Goal: Find specific page/section: Find specific page/section

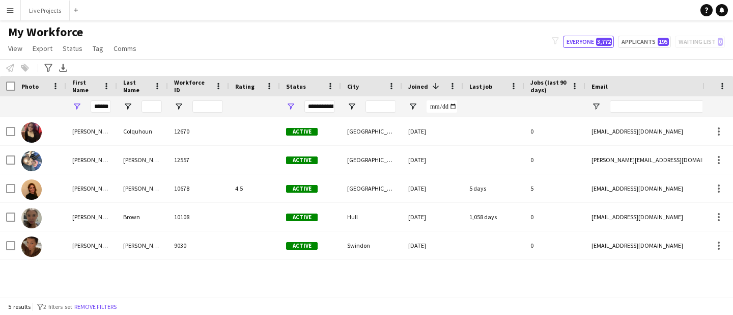
click at [10, 13] on app-icon "Menu" at bounding box center [10, 10] width 8 height 8
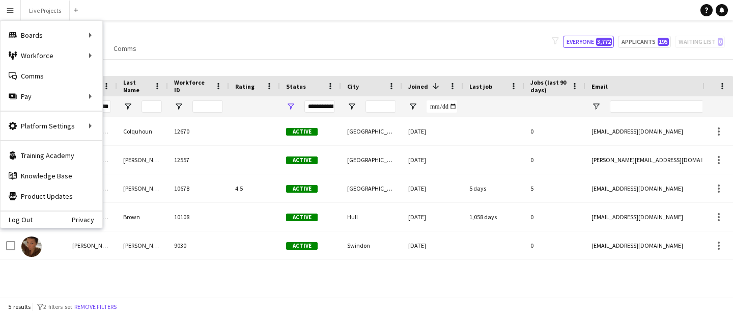
click at [260, 51] on div "My Workforce View Views Default view New view Update view Delete view Edit name…" at bounding box center [366, 41] width 733 height 35
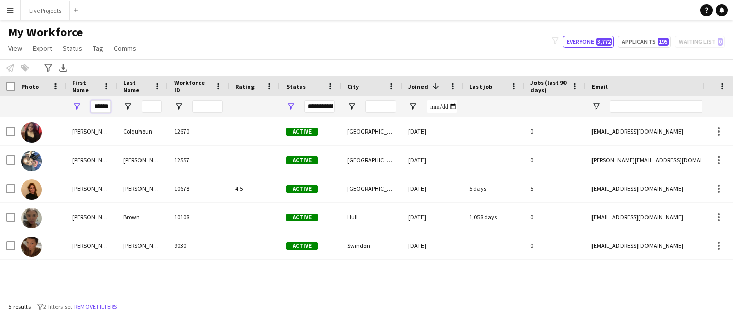
drag, startPoint x: 108, startPoint y: 107, endPoint x: 82, endPoint y: 103, distance: 25.7
click at [83, 103] on div "******" at bounding box center [91, 106] width 51 height 20
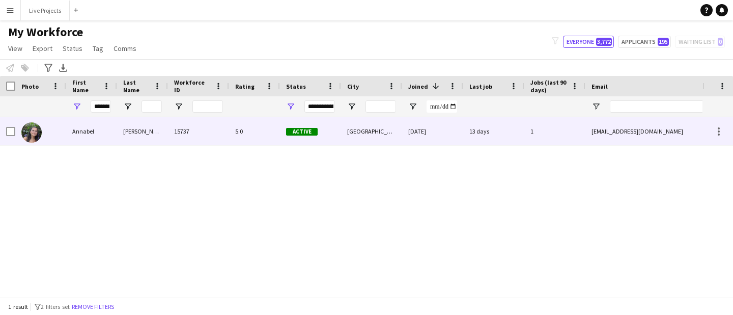
click at [92, 128] on div "Annabel" at bounding box center [91, 131] width 51 height 28
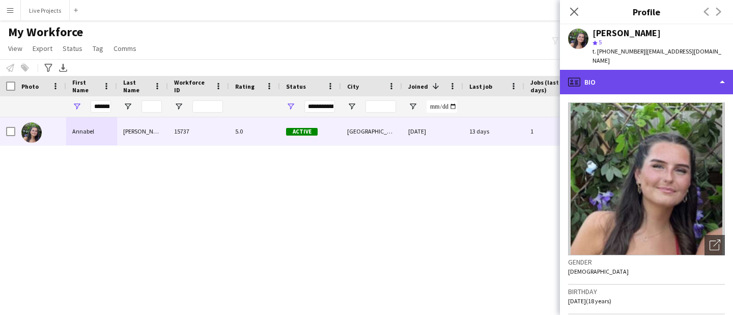
click at [688, 70] on div "profile Bio" at bounding box center [646, 82] width 173 height 24
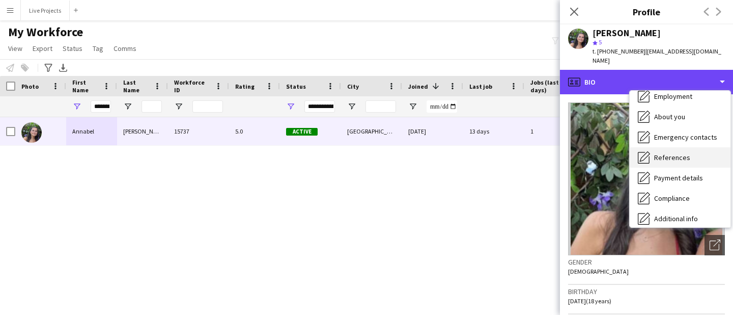
scroll to position [50, 0]
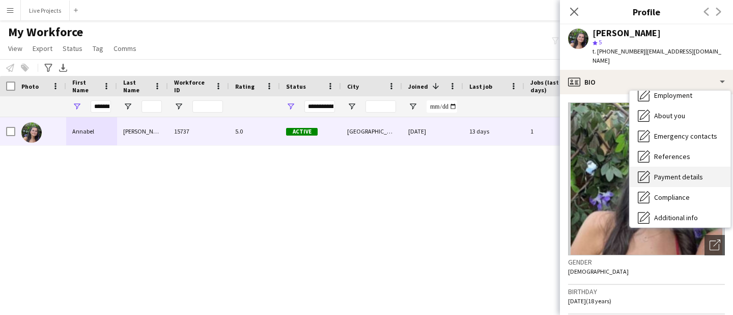
click at [676, 172] on span "Payment details" at bounding box center [678, 176] width 49 height 9
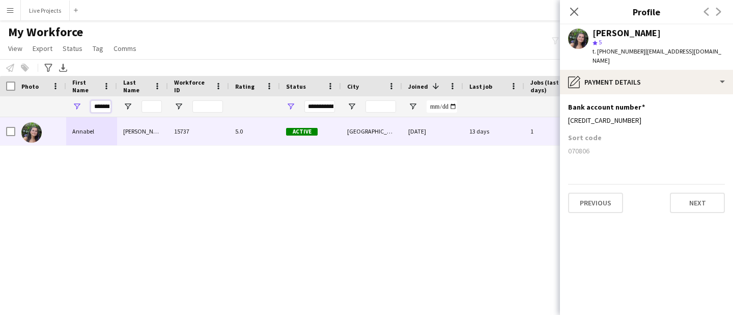
scroll to position [0, 6]
drag, startPoint x: 94, startPoint y: 106, endPoint x: 143, endPoint y: 102, distance: 48.6
click at [143, 102] on div "*******" at bounding box center [544, 106] width 1088 height 20
drag, startPoint x: 110, startPoint y: 108, endPoint x: 74, endPoint y: 105, distance: 36.2
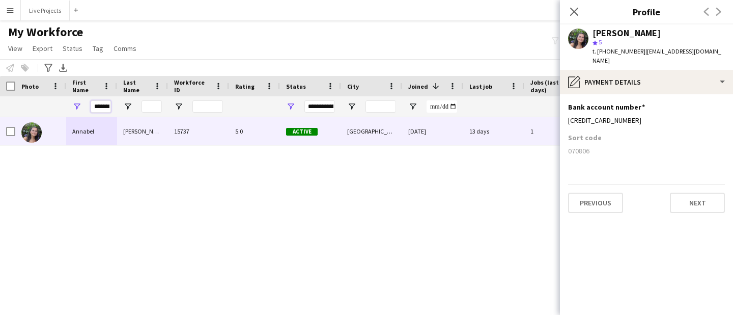
click at [74, 105] on div "*******" at bounding box center [91, 106] width 51 height 20
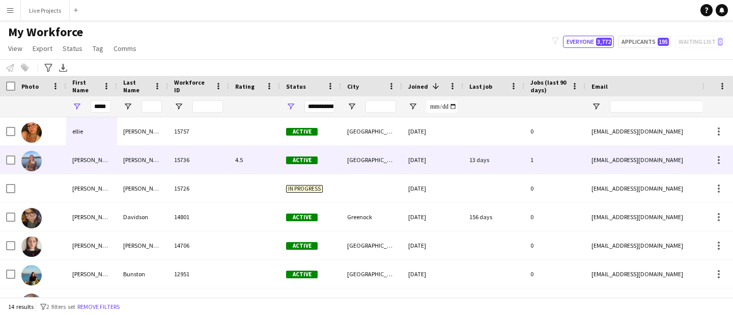
click at [75, 159] on div "[PERSON_NAME]" at bounding box center [91, 160] width 51 height 28
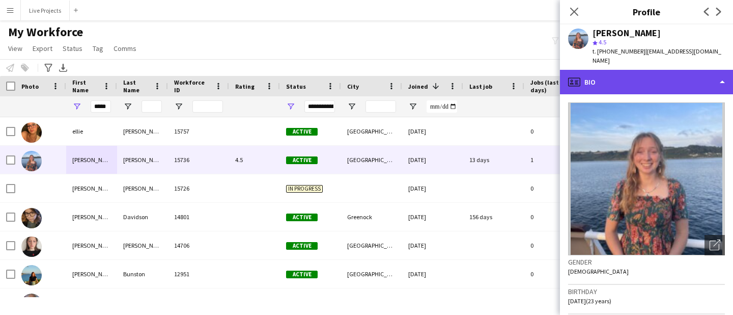
click at [641, 82] on div "profile Bio" at bounding box center [646, 82] width 173 height 24
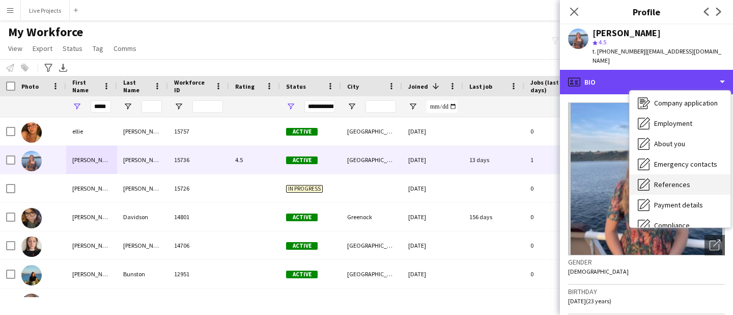
scroll to position [29, 0]
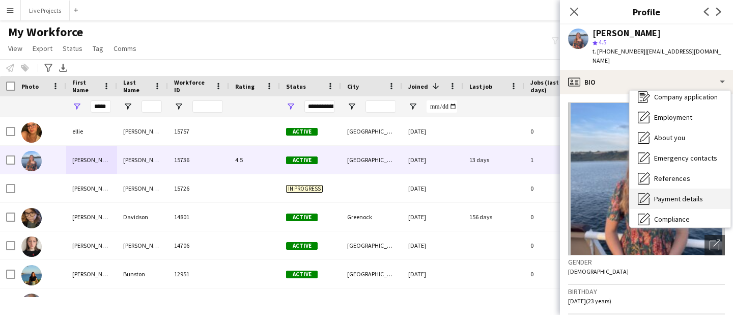
click at [674, 194] on span "Payment details" at bounding box center [678, 198] width 49 height 9
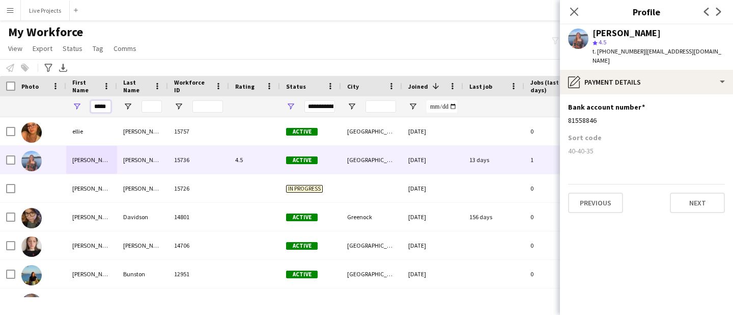
drag, startPoint x: 106, startPoint y: 104, endPoint x: 81, endPoint y: 103, distance: 24.4
click at [81, 103] on div "*****" at bounding box center [91, 106] width 51 height 20
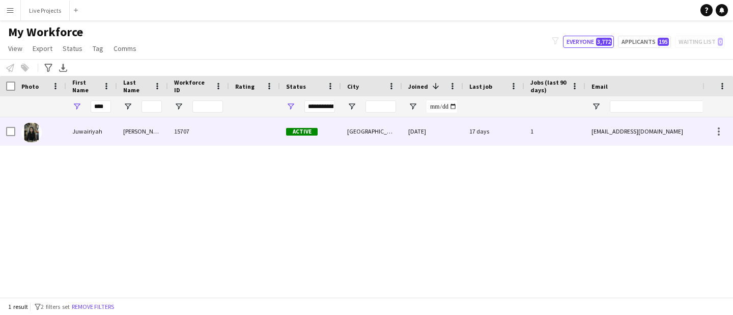
click at [78, 135] on div "Juwairiyah" at bounding box center [91, 131] width 51 height 28
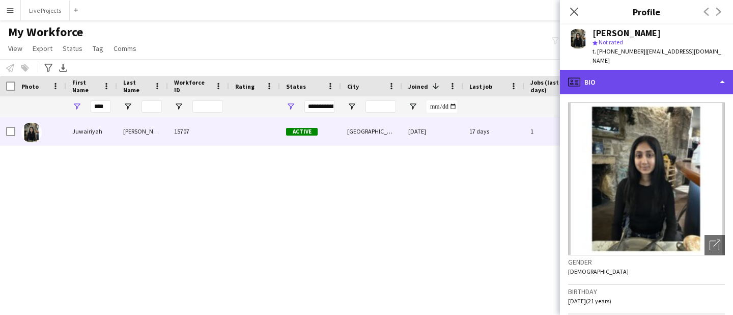
click at [655, 88] on div "profile Bio" at bounding box center [646, 82] width 173 height 24
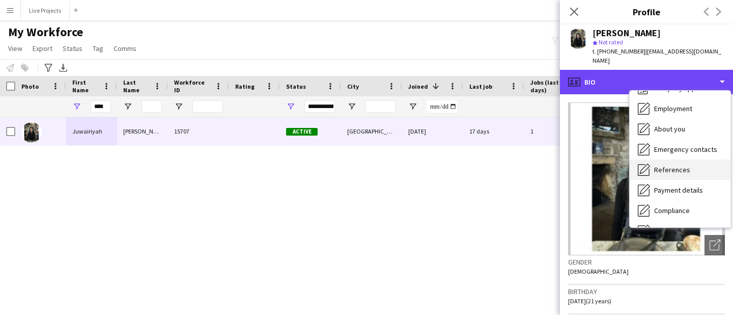
scroll to position [39, 0]
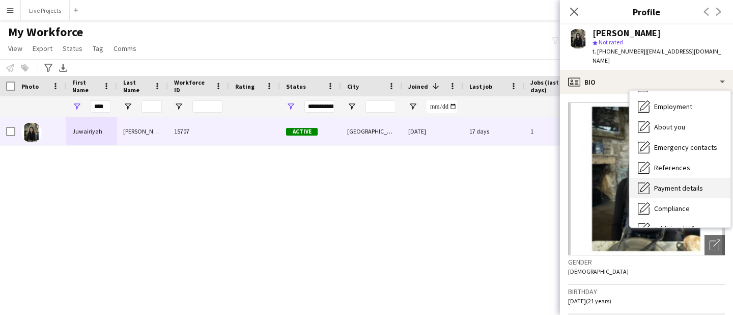
click at [661, 191] on span "Payment details" at bounding box center [678, 187] width 49 height 9
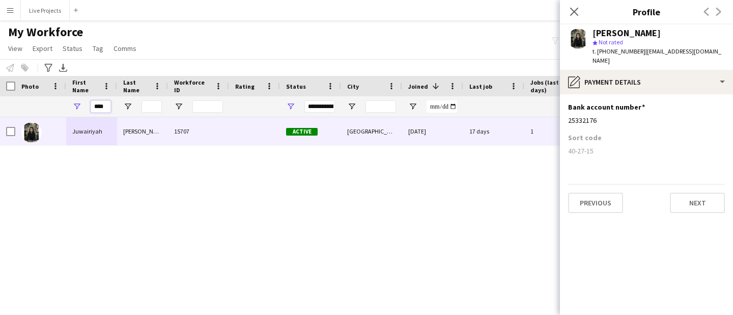
drag, startPoint x: 107, startPoint y: 105, endPoint x: 66, endPoint y: 107, distance: 41.8
click at [66, 107] on div "****" at bounding box center [91, 106] width 51 height 20
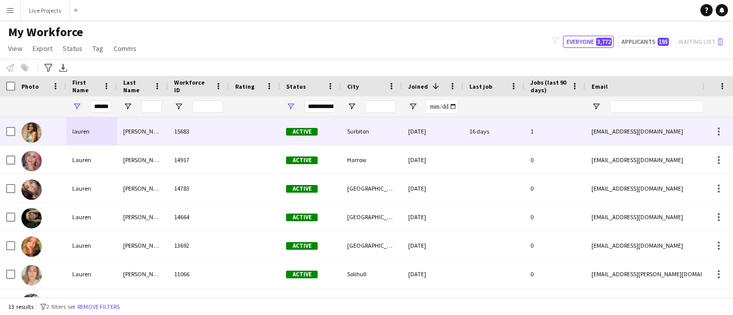
scroll to position [0, 0]
click at [71, 129] on div "lauren" at bounding box center [91, 131] width 51 height 28
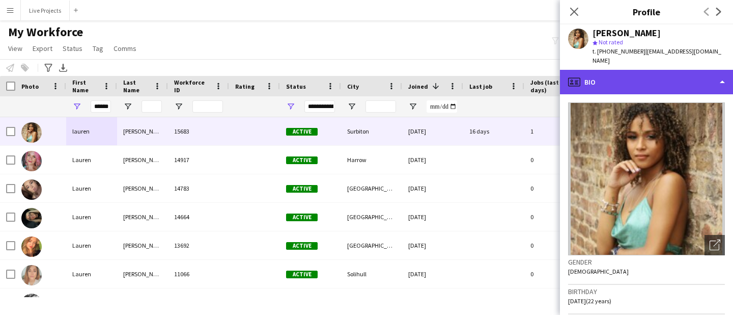
click at [620, 74] on div "profile Bio" at bounding box center [646, 82] width 173 height 24
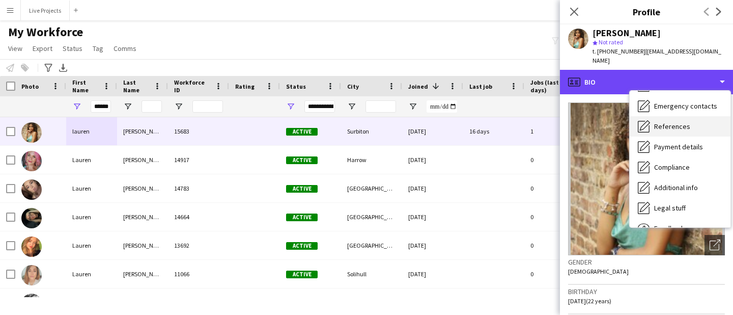
scroll to position [88, 0]
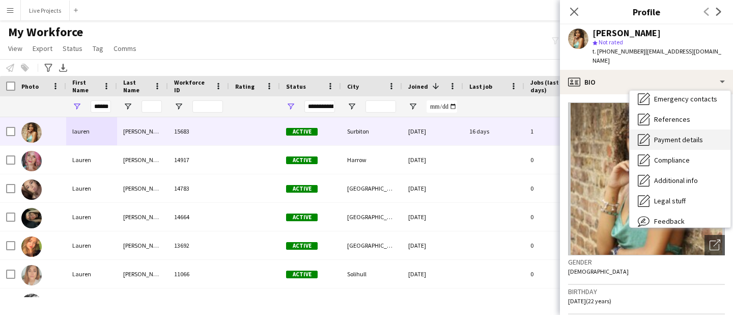
click at [677, 135] on span "Payment details" at bounding box center [678, 139] width 49 height 9
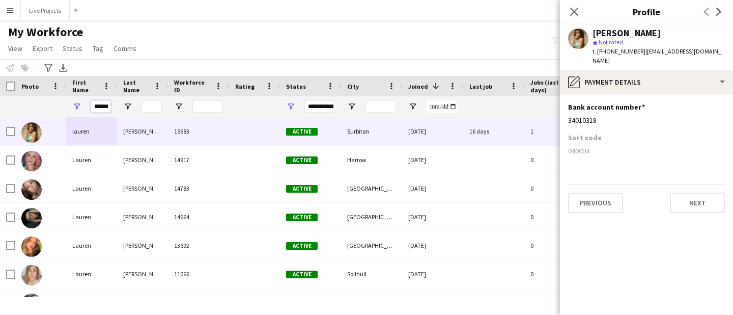
scroll to position [0, 1]
drag, startPoint x: 92, startPoint y: 106, endPoint x: 133, endPoint y: 105, distance: 40.8
click at [133, 105] on div "******" at bounding box center [544, 106] width 1088 height 20
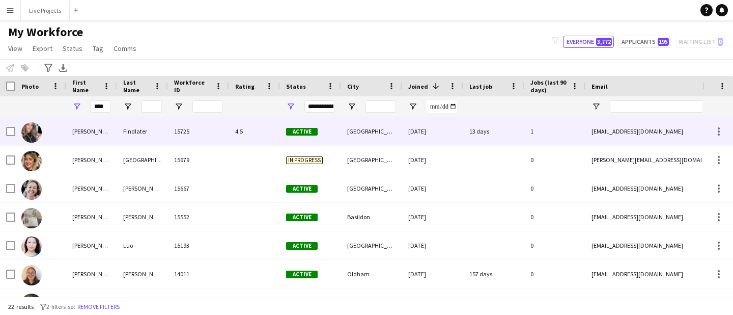
click at [122, 131] on div "Findlater" at bounding box center [142, 131] width 51 height 28
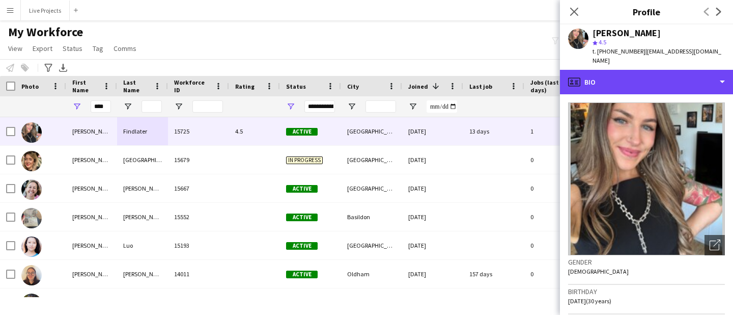
click at [674, 71] on div "profile Bio" at bounding box center [646, 82] width 173 height 24
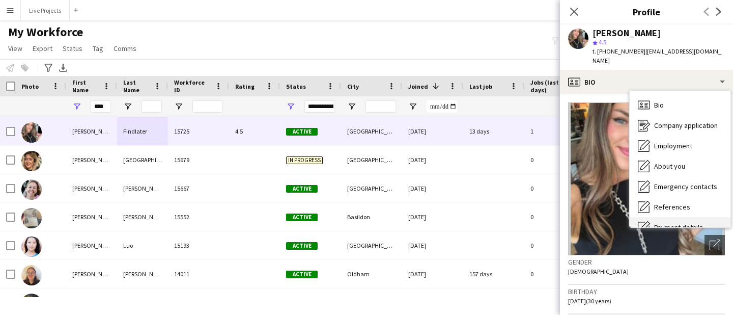
click at [658, 217] on div "Payment details Payment details" at bounding box center [680, 227] width 101 height 20
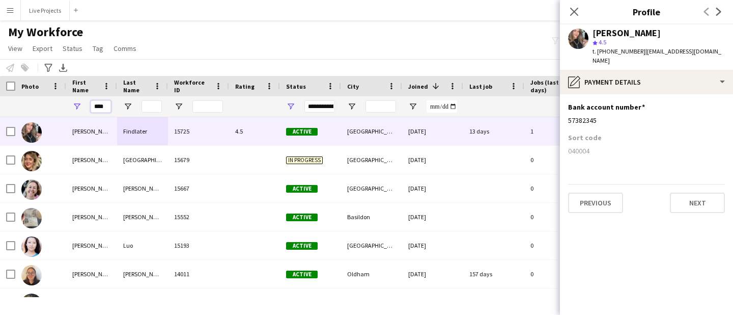
click at [106, 104] on input "****" at bounding box center [101, 106] width 20 height 12
type input "*"
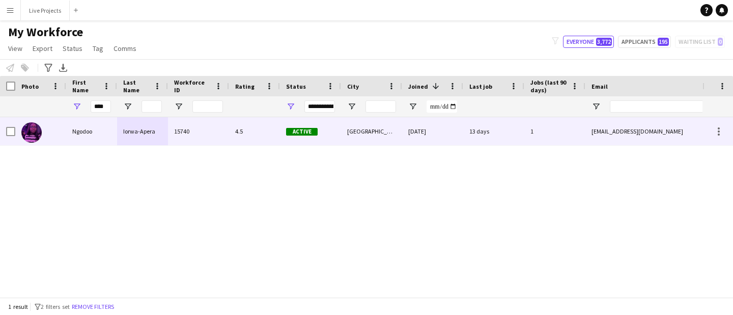
click at [88, 130] on div "Ngodoo" at bounding box center [91, 131] width 51 height 28
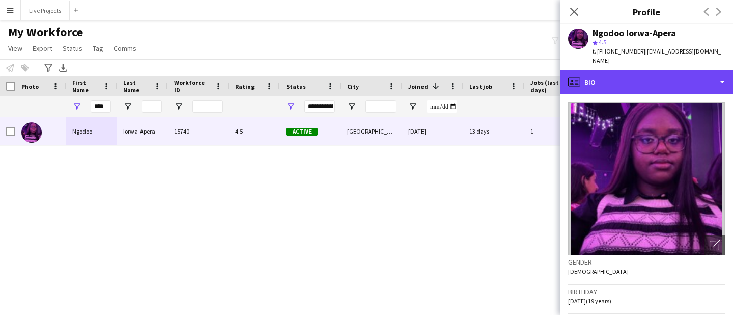
click at [676, 82] on div "profile Bio" at bounding box center [646, 82] width 173 height 24
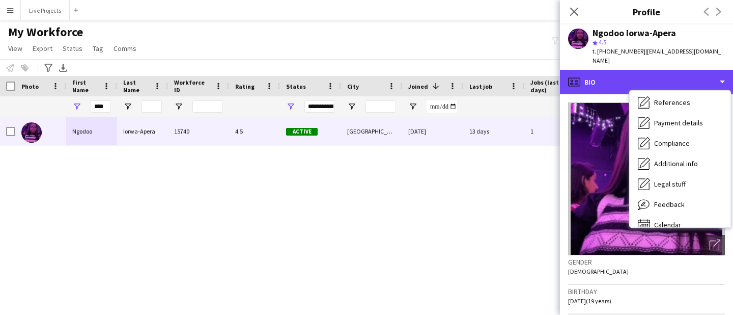
scroll to position [116, 0]
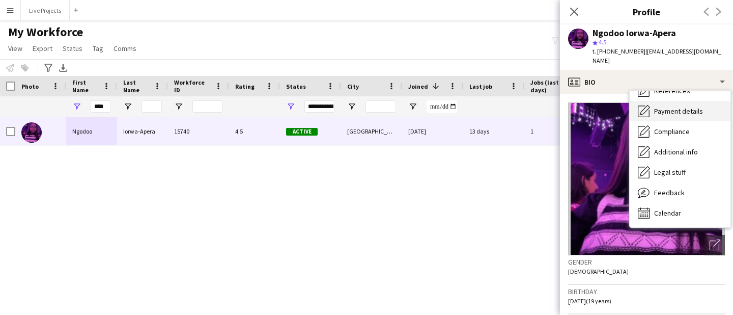
click at [692, 106] on span "Payment details" at bounding box center [678, 110] width 49 height 9
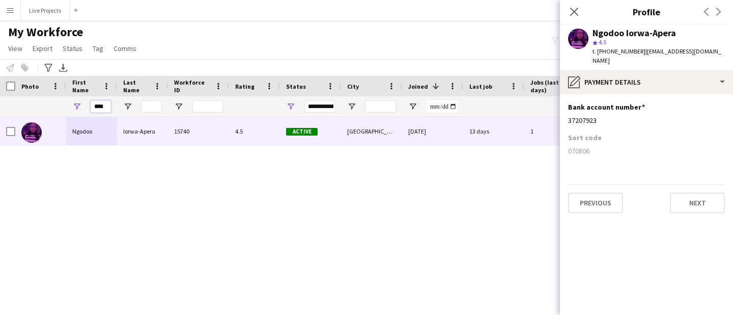
click at [108, 105] on input "****" at bounding box center [101, 106] width 20 height 12
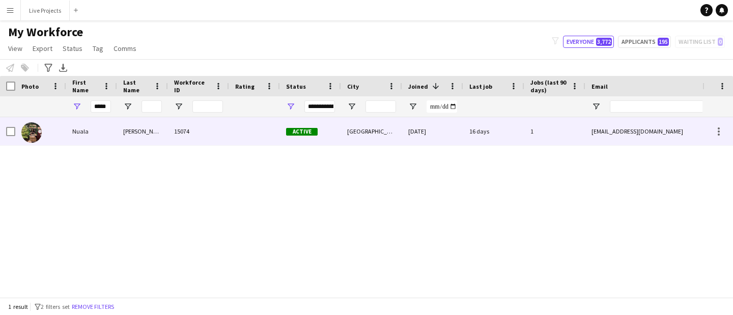
click at [89, 132] on div "Nuala" at bounding box center [91, 131] width 51 height 28
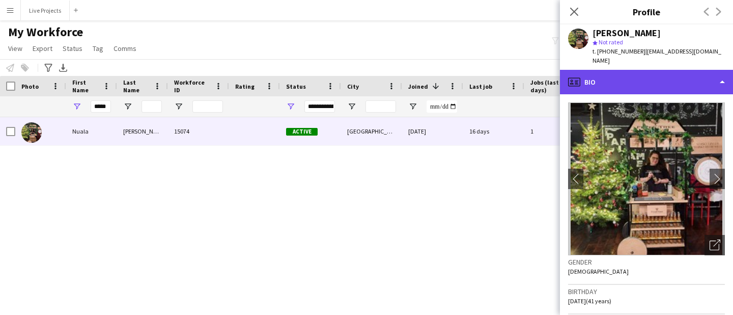
click at [643, 70] on div "profile Bio" at bounding box center [646, 82] width 173 height 24
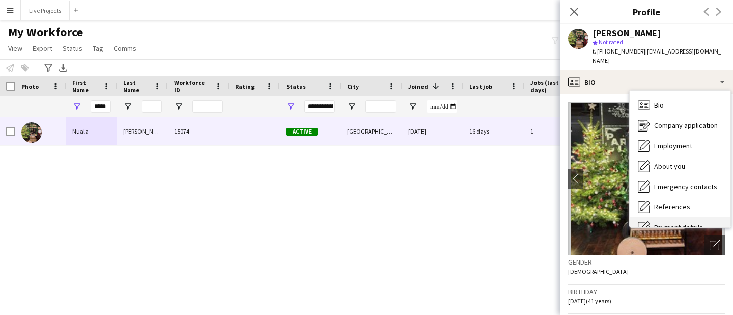
click at [686, 217] on div "Payment details Payment details" at bounding box center [680, 227] width 101 height 20
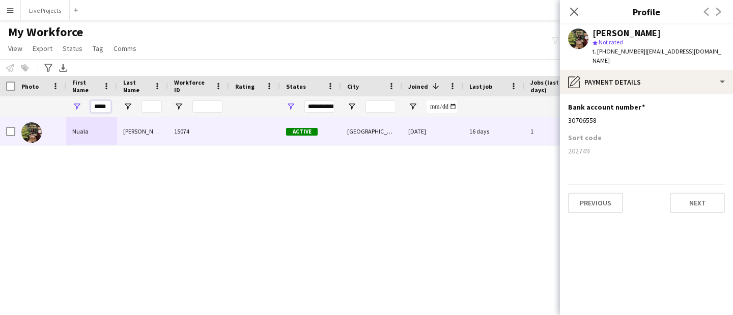
click at [95, 104] on input "*****" at bounding box center [101, 106] width 20 height 12
type input "*"
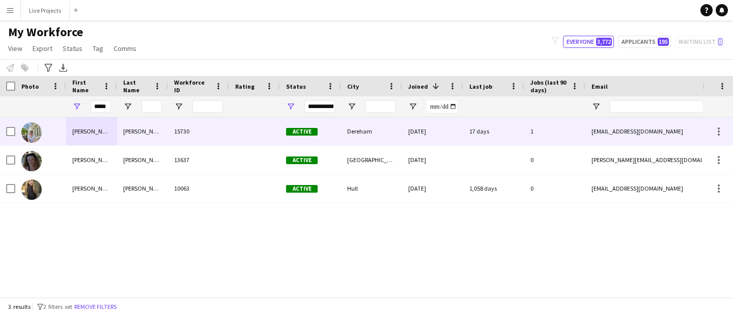
click at [89, 133] on div "[PERSON_NAME]" at bounding box center [91, 131] width 51 height 28
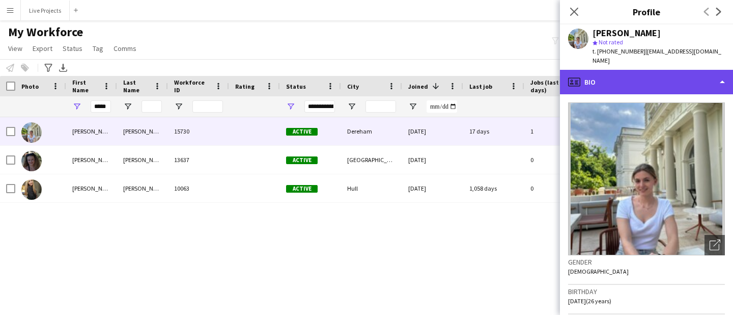
click at [644, 70] on div "profile Bio" at bounding box center [646, 82] width 173 height 24
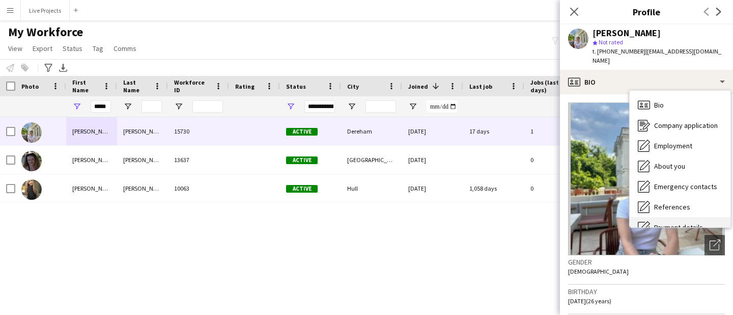
click at [687, 222] on span "Payment details" at bounding box center [678, 226] width 49 height 9
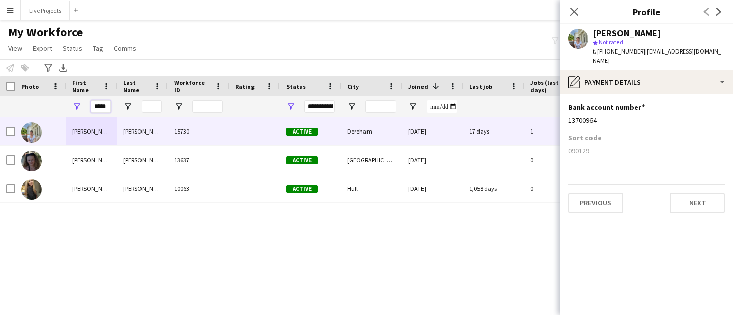
drag, startPoint x: 108, startPoint y: 104, endPoint x: 77, endPoint y: 104, distance: 31.1
click at [77, 104] on div "*****" at bounding box center [91, 106] width 51 height 20
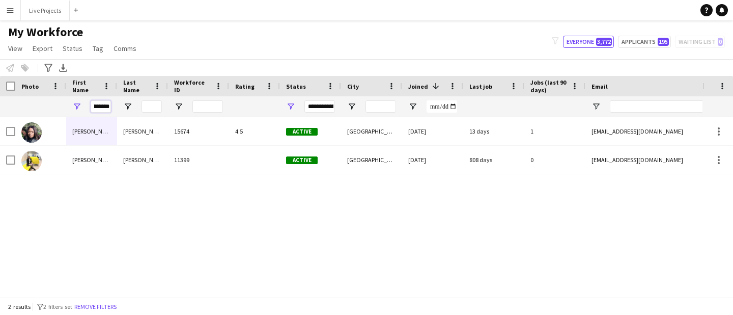
scroll to position [0, 0]
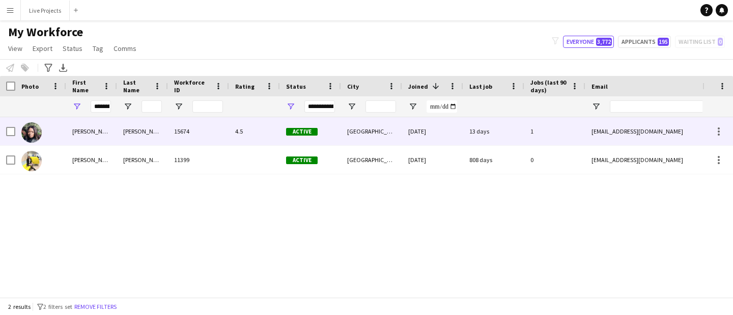
click at [92, 131] on div "[PERSON_NAME]" at bounding box center [91, 131] width 51 height 28
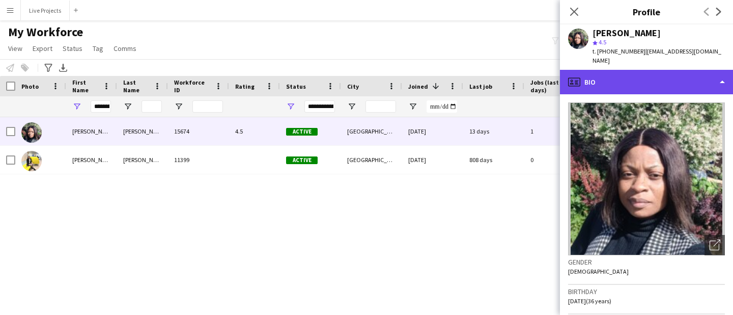
click at [619, 70] on div "profile Bio" at bounding box center [646, 82] width 173 height 24
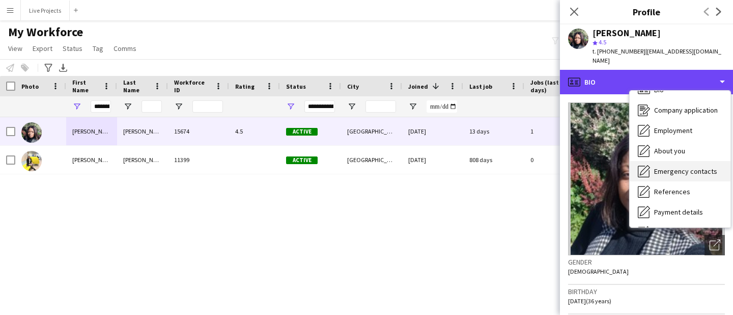
scroll to position [28, 0]
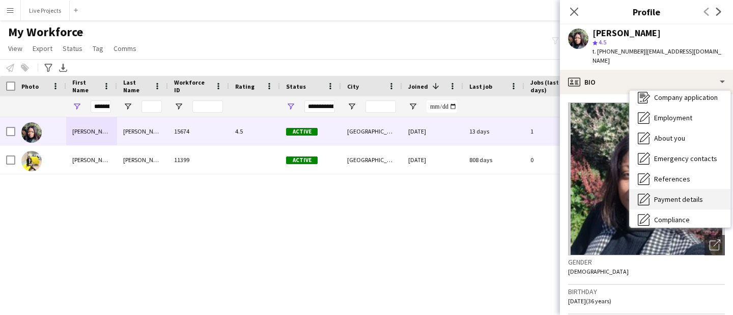
click at [687, 189] on div "Payment details Payment details" at bounding box center [680, 199] width 101 height 20
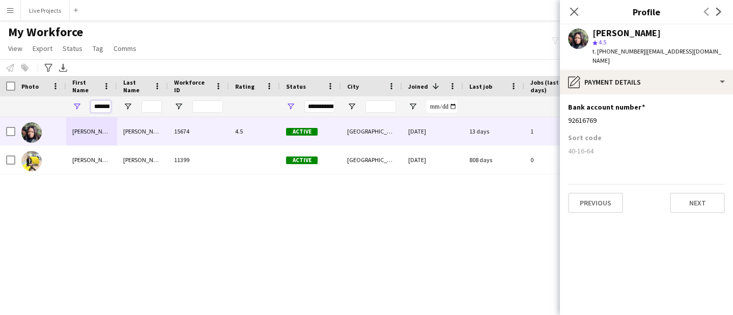
click at [94, 105] on input "********" at bounding box center [101, 106] width 20 height 12
type input "*"
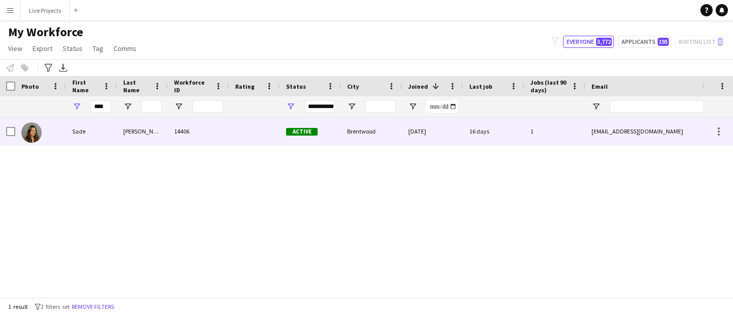
click at [131, 128] on div "[PERSON_NAME]" at bounding box center [142, 131] width 51 height 28
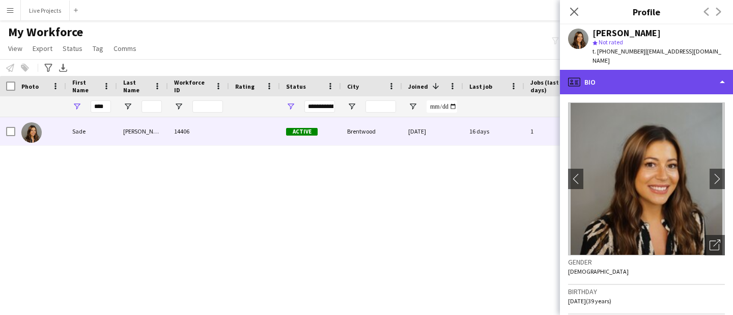
click at [635, 72] on div "profile Bio" at bounding box center [646, 82] width 173 height 24
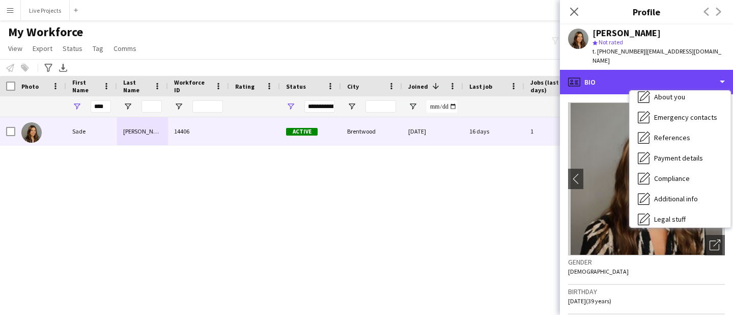
scroll to position [76, 0]
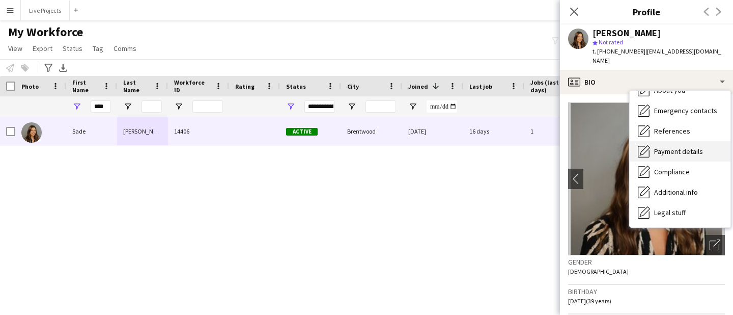
click at [671, 147] on span "Payment details" at bounding box center [678, 151] width 49 height 9
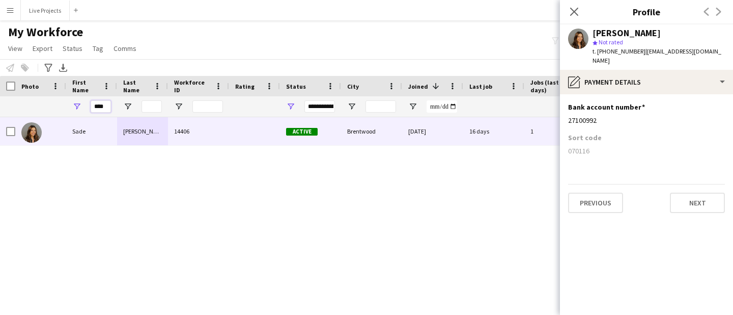
drag, startPoint x: 108, startPoint y: 105, endPoint x: 87, endPoint y: 105, distance: 21.4
click at [87, 105] on div "****" at bounding box center [91, 106] width 51 height 20
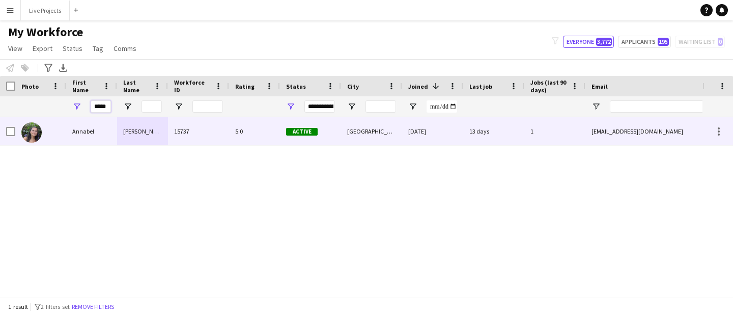
type input "*****"
click at [78, 131] on div "Annabel" at bounding box center [91, 131] width 51 height 28
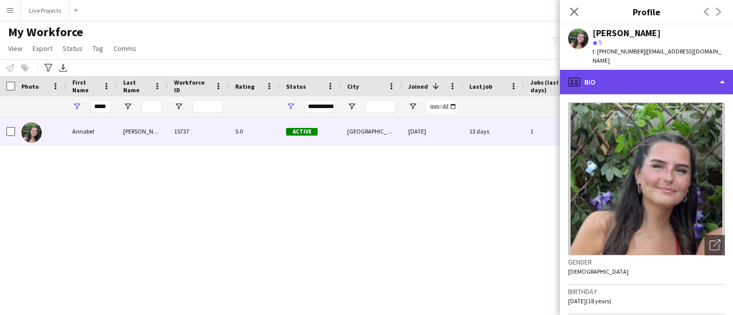
click at [681, 75] on div "profile Bio" at bounding box center [646, 82] width 173 height 24
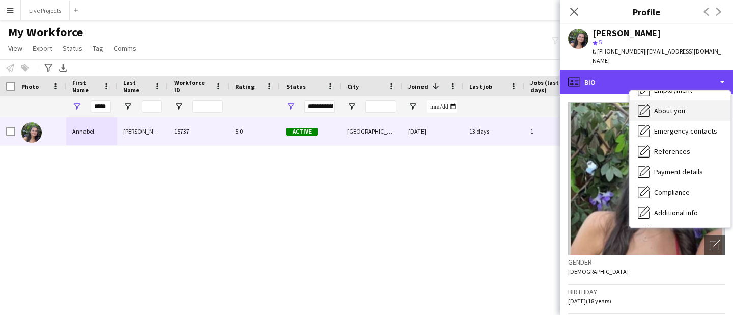
scroll to position [57, 0]
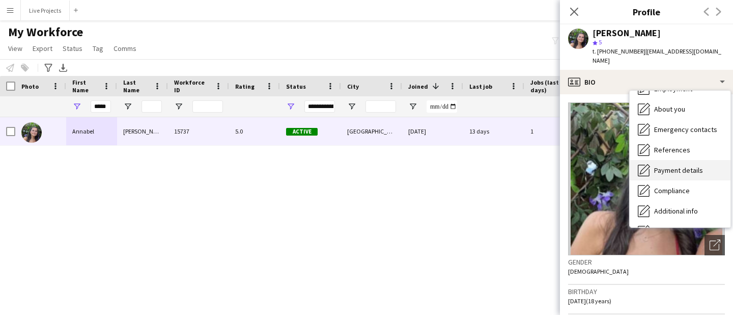
click at [685, 160] on div "Payment details Payment details" at bounding box center [680, 170] width 101 height 20
